Goal: Task Accomplishment & Management: Complete application form

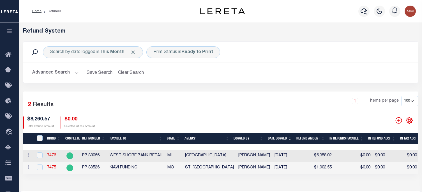
select select "100"
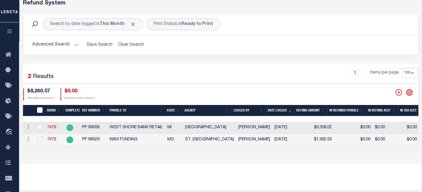
scroll to position [28, 0]
click at [398, 91] on icon "" at bounding box center [398, 92] width 6 height 6
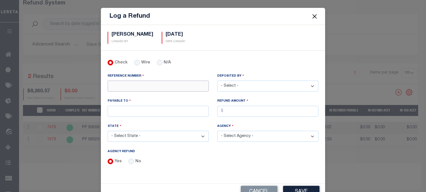
drag, startPoint x: 129, startPoint y: 88, endPoint x: 124, endPoint y: 89, distance: 4.7
click at [129, 88] on input "REFERENCE NUMBER" at bounding box center [158, 85] width 101 height 11
type input "1314860"
click at [235, 82] on select "- Select - [PERSON_NAME] [PERSON_NAME] [PERSON_NAME] [PERSON_NAME] [PERSON_NAME…" at bounding box center [267, 85] width 101 height 11
select select "[PERSON_NAME]"
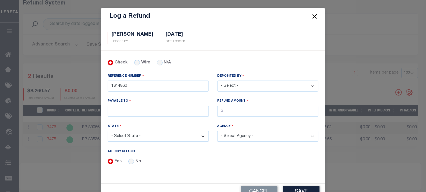
click at [217, 80] on select "- Select - [PERSON_NAME] [PERSON_NAME] [PERSON_NAME] [PERSON_NAME] [PERSON_NAME…" at bounding box center [267, 85] width 101 height 11
click at [127, 110] on input "PAYABLE TO" at bounding box center [158, 111] width 101 height 11
type input "LERETA"
drag, startPoint x: 248, startPoint y: 111, endPoint x: 237, endPoint y: 116, distance: 11.8
click at [248, 111] on input "AGENCY REFUND" at bounding box center [267, 111] width 101 height 11
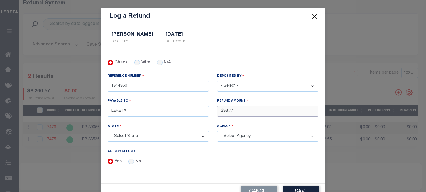
type input "$83.77"
click at [142, 138] on select "- Select State - [US_STATE] AL AR AZ CA CO [GEOGRAPHIC_DATA] [GEOGRAPHIC_DATA] …" at bounding box center [158, 136] width 101 height 11
select select "FL"
click at [108, 131] on select "- Select State - [US_STATE] AL AR AZ CA CO [GEOGRAPHIC_DATA] [GEOGRAPHIC_DATA] …" at bounding box center [158, 136] width 101 height 11
click at [234, 136] on select "- Select Agency - [GEOGRAPHIC_DATA] [GEOGRAPHIC_DATA] MOBILE HOMES [GEOGRAPHIC_…" at bounding box center [267, 136] width 101 height 11
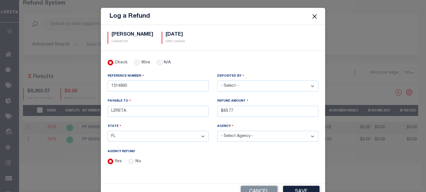
select select "1201100000"
click at [217, 131] on select "- Select Agency - [GEOGRAPHIC_DATA] [GEOGRAPHIC_DATA] MOBILE HOMES [GEOGRAPHIC_…" at bounding box center [267, 136] width 101 height 11
click at [293, 190] on button "Save" at bounding box center [301, 192] width 36 height 12
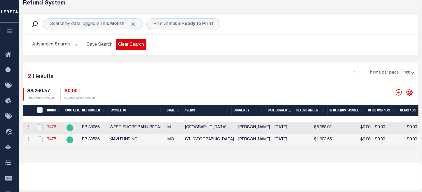
click at [137, 45] on button "Clear Search" at bounding box center [131, 44] width 31 height 11
click at [133, 45] on button "Clear Search" at bounding box center [131, 44] width 31 height 11
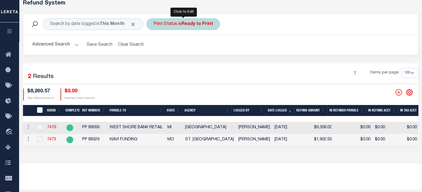
click at [166, 26] on div "Print Status is Ready to Print" at bounding box center [183, 24] width 74 height 12
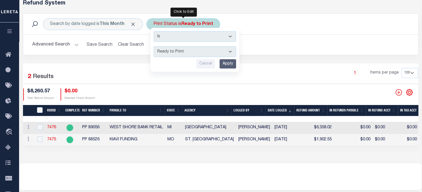
click at [163, 50] on select "--ALL-- Ready to Write Ready to Print Printed" at bounding box center [195, 51] width 82 height 11
select select "All"
click at [154, 46] on select "--ALL-- Ready to Write Ready to Print Printed" at bounding box center [195, 51] width 82 height 11
click at [227, 65] on input "Apply" at bounding box center [228, 63] width 17 height 9
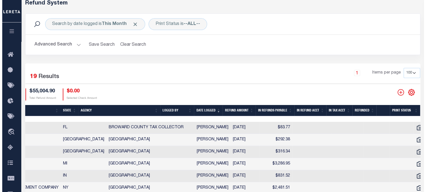
scroll to position [0, 121]
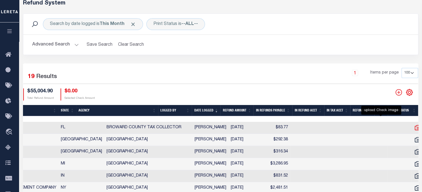
click at [415, 128] on icon at bounding box center [418, 127] width 6 height 5
checkbox input "true"
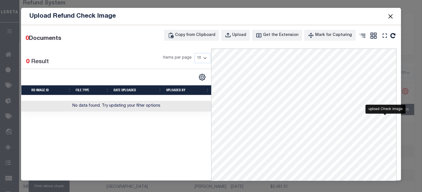
scroll to position [0, 116]
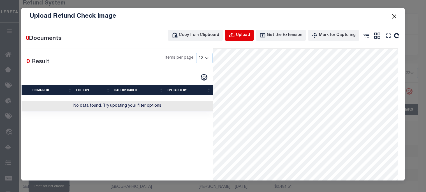
click at [250, 34] on div "Upload" at bounding box center [243, 35] width 14 height 6
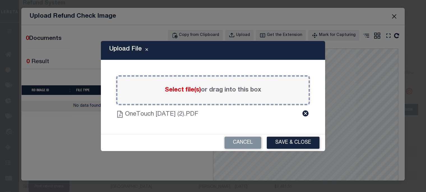
click at [285, 142] on button "Save & Close" at bounding box center [293, 143] width 53 height 12
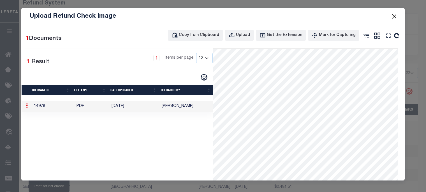
click at [394, 16] on button "Close" at bounding box center [394, 16] width 7 height 7
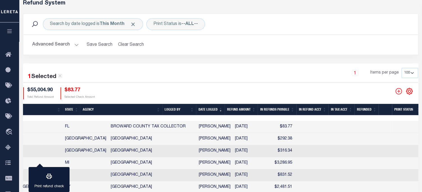
scroll to position [0, 0]
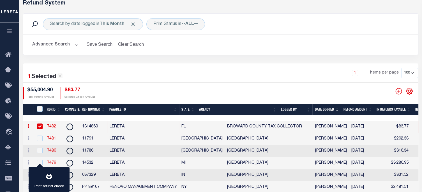
drag, startPoint x: 51, startPoint y: 124, endPoint x: 56, endPoint y: 112, distance: 13.0
click at [51, 124] on link "7482" at bounding box center [51, 126] width 9 height 4
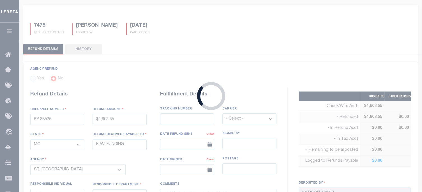
radio input "true"
type input "1314860"
type input "$83.77"
select select "FL"
type input "LERETA"
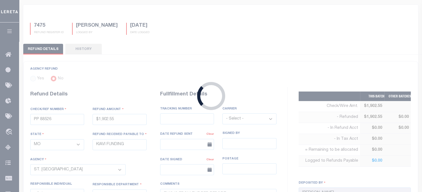
select select
type input "[DATE]"
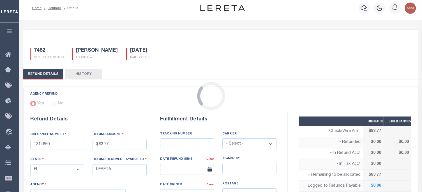
select select "1201100000"
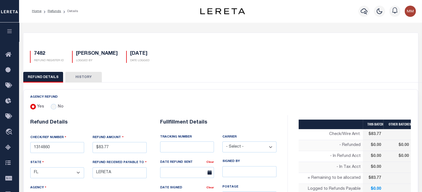
scroll to position [112, 0]
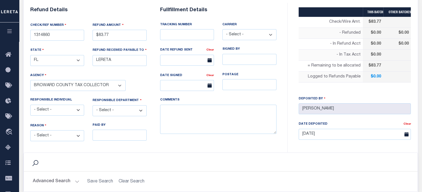
click at [55, 108] on select "- Select - [PERSON_NAME] [PERSON_NAME] [PERSON_NAME] [PERSON_NAME] [PERSON_NAME…" at bounding box center [57, 110] width 54 height 11
click at [49, 134] on select "- Select - Change In Value Discount Applied Duplicate Payment Exemption Applied…" at bounding box center [57, 135] width 54 height 11
select select "OVP"
click at [30, 130] on select "- Select - Change In Value Discount Applied Duplicate Payment Exemption Applied…" at bounding box center [57, 135] width 54 height 11
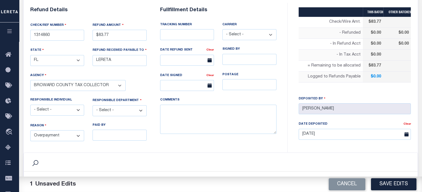
click at [122, 108] on select "- Select - 3rd Party Accounting AI Collector Customer Customer Service FactR JA…" at bounding box center [120, 110] width 54 height 11
select select "COL"
click at [93, 105] on select "- Select - 3rd Party Accounting AI Collector Customer Customer Service FactR JA…" at bounding box center [120, 110] width 54 height 11
click at [180, 116] on textarea "COMMENTS" at bounding box center [218, 119] width 116 height 29
type textarea "e"
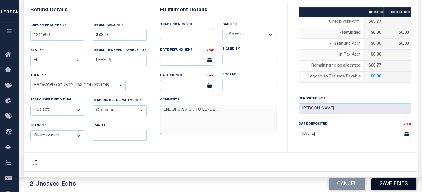
type textarea "ENDORSING CK TO LENDER"
drag, startPoint x: 388, startPoint y: 184, endPoint x: 327, endPoint y: 174, distance: 62.3
click at [388, 184] on button "Save Edits" at bounding box center [393, 184] width 45 height 12
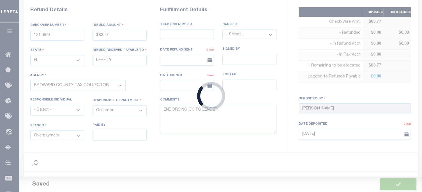
type input "$83.77"
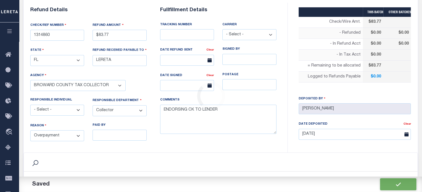
click at [246, 34] on select "- Select - Fedex USPS" at bounding box center [249, 34] width 54 height 11
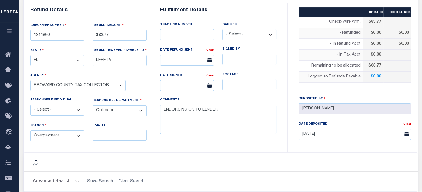
select select "FDX"
click at [222, 29] on select "- Select - Fedex USPS" at bounding box center [249, 34] width 54 height 11
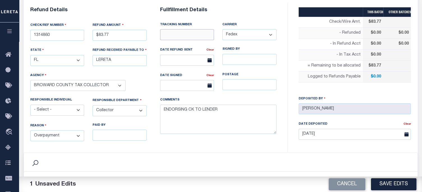
click at [183, 36] on input "text" at bounding box center [187, 34] width 54 height 11
type input "8842 2550 4194"
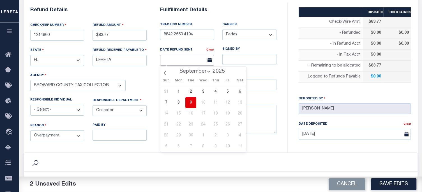
click at [179, 59] on input "text" at bounding box center [187, 60] width 54 height 11
click at [190, 99] on span "9" at bounding box center [190, 102] width 11 height 11
type input "[DATE]"
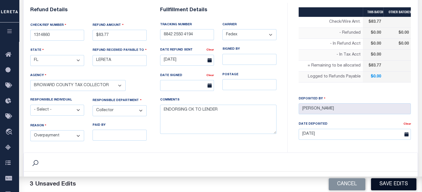
drag, startPoint x: 394, startPoint y: 183, endPoint x: 367, endPoint y: 149, distance: 43.9
click at [393, 182] on button "Save Edits" at bounding box center [393, 184] width 45 height 12
type input "$83.77"
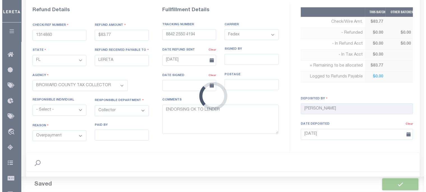
scroll to position [196, 0]
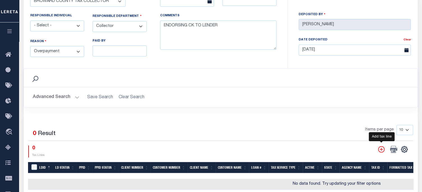
click at [380, 146] on icon "" at bounding box center [381, 149] width 7 height 7
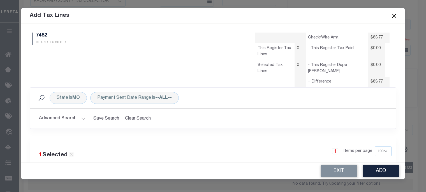
scroll to position [0, 0]
select select "100"
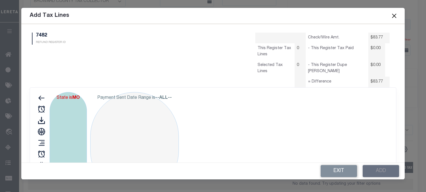
click at [74, 97] on b "MO" at bounding box center [76, 98] width 8 height 4
select select "MO"
select select "100"
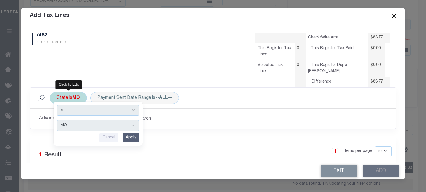
click at [73, 127] on select "AK AL AR AZ CA CO CT DC DE FL [GEOGRAPHIC_DATA] GU HI IA ID IL IN KS [GEOGRAPHI…" at bounding box center [98, 125] width 82 height 11
select select "FL"
click at [57, 120] on select "AK AL AR AZ CA CO CT DC DE FL [GEOGRAPHIC_DATA] GU HI IA ID IL IN KS [GEOGRAPHI…" at bounding box center [98, 125] width 82 height 11
click at [132, 136] on input "Apply" at bounding box center [131, 137] width 17 height 9
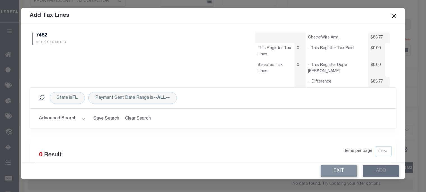
click at [74, 119] on button "Advanced Search" at bounding box center [62, 118] width 47 height 11
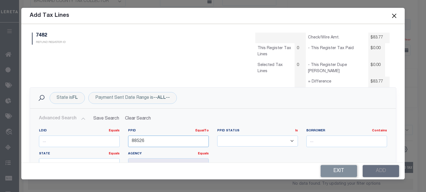
drag, startPoint x: 176, startPoint y: 137, endPoint x: -10, endPoint y: 133, distance: 185.9
click at [0, 133] on html "Home Refunds Details Profile Sign out" at bounding box center [213, 42] width 426 height 476
type input "83532"
click at [77, 138] on input "number" at bounding box center [79, 140] width 81 height 11
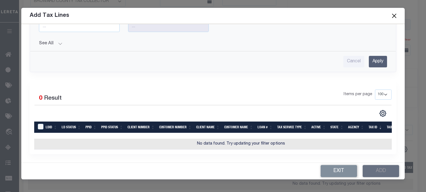
type input "40714"
click at [373, 56] on input "Apply" at bounding box center [378, 61] width 18 height 11
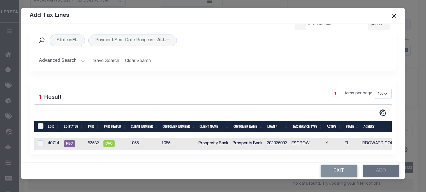
scroll to position [61, 0]
click at [41, 140] on input "checkbox" at bounding box center [41, 143] width 6 height 6
checkbox input "true"
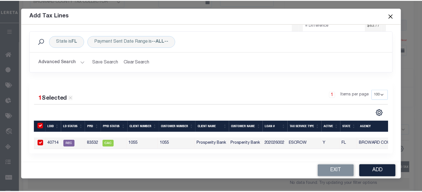
scroll to position [60, 0]
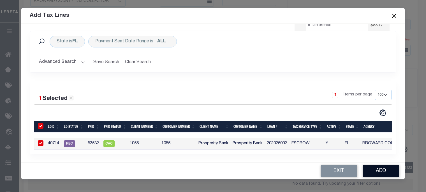
click at [378, 167] on button "Add" at bounding box center [381, 171] width 36 height 12
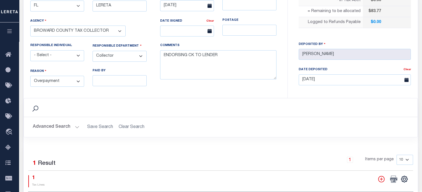
scroll to position [112, 0]
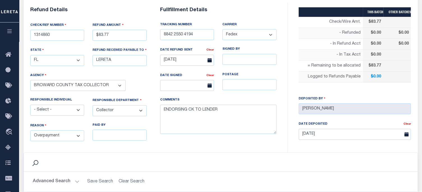
select select "100"
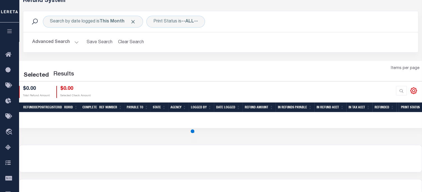
scroll to position [28, 0]
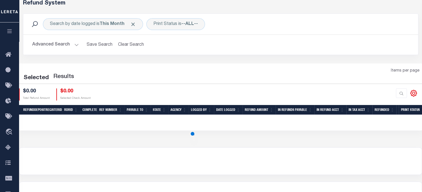
select select "100"
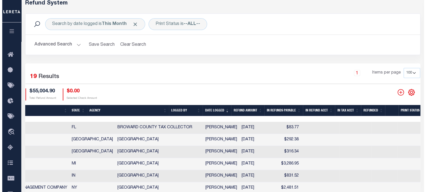
scroll to position [0, 121]
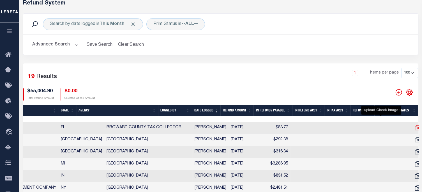
click at [414, 127] on icon "" at bounding box center [417, 127] width 7 height 7
checkbox input "true"
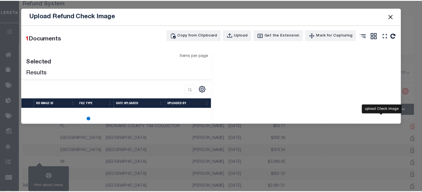
scroll to position [0, 116]
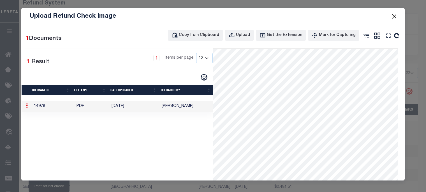
click at [393, 14] on button "Close" at bounding box center [394, 16] width 7 height 7
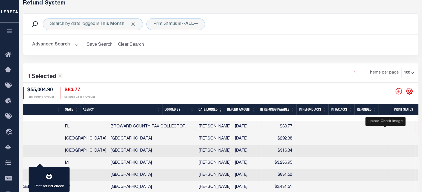
click at [418, 137] on icon "" at bounding box center [421, 138] width 7 height 7
checkbox input "true"
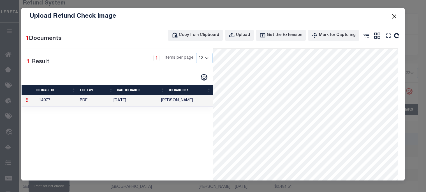
click at [395, 17] on button "Close" at bounding box center [394, 16] width 7 height 7
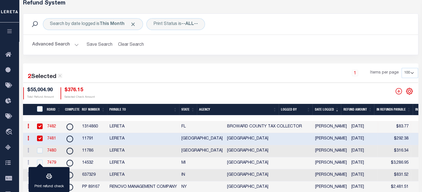
scroll to position [0, 0]
click at [39, 125] on input "checkbox" at bounding box center [40, 126] width 6 height 6
checkbox input "false"
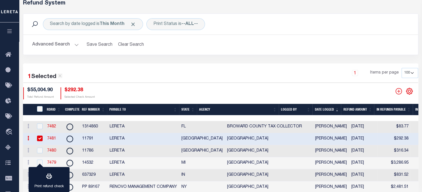
click at [40, 138] on input "checkbox" at bounding box center [40, 138] width 6 height 6
checkbox input "false"
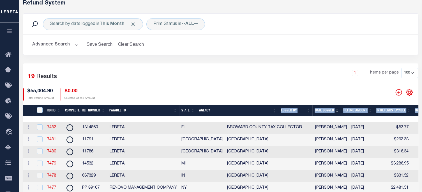
drag, startPoint x: 187, startPoint y: 118, endPoint x: 259, endPoint y: 116, distance: 72.1
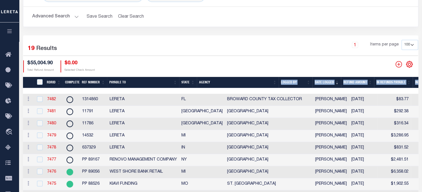
scroll to position [84, 0]
